Goal: Navigation & Orientation: Find specific page/section

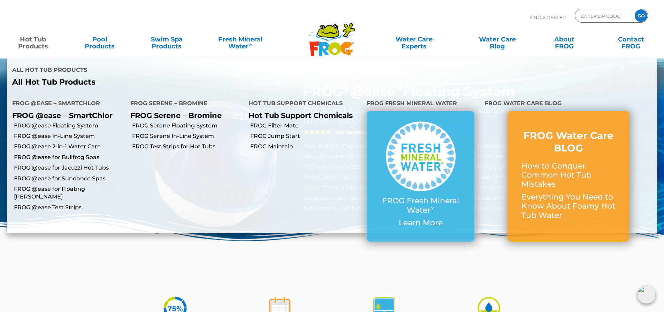
click at [89, 87] on p "All Hot Tub Products" at bounding box center [169, 82] width 315 height 9
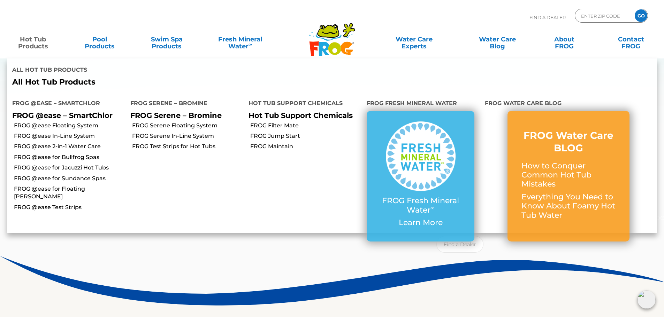
click at [92, 87] on p "All Hot Tub Products" at bounding box center [169, 82] width 315 height 9
click at [122, 130] on link "FROG @ease Floating System" at bounding box center [69, 126] width 111 height 8
